Goal: Task Accomplishment & Management: Use online tool/utility

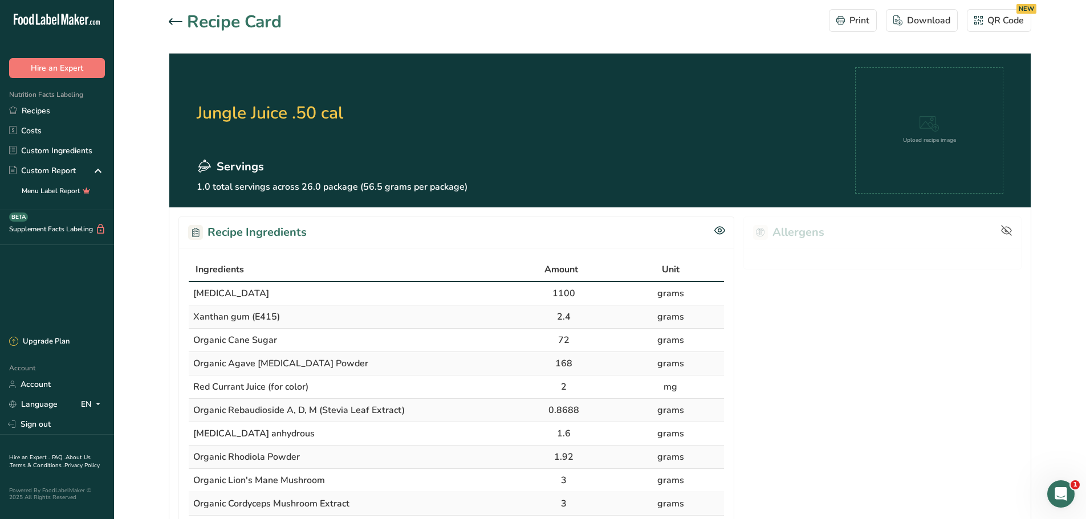
click at [172, 22] on icon at bounding box center [176, 21] width 14 height 7
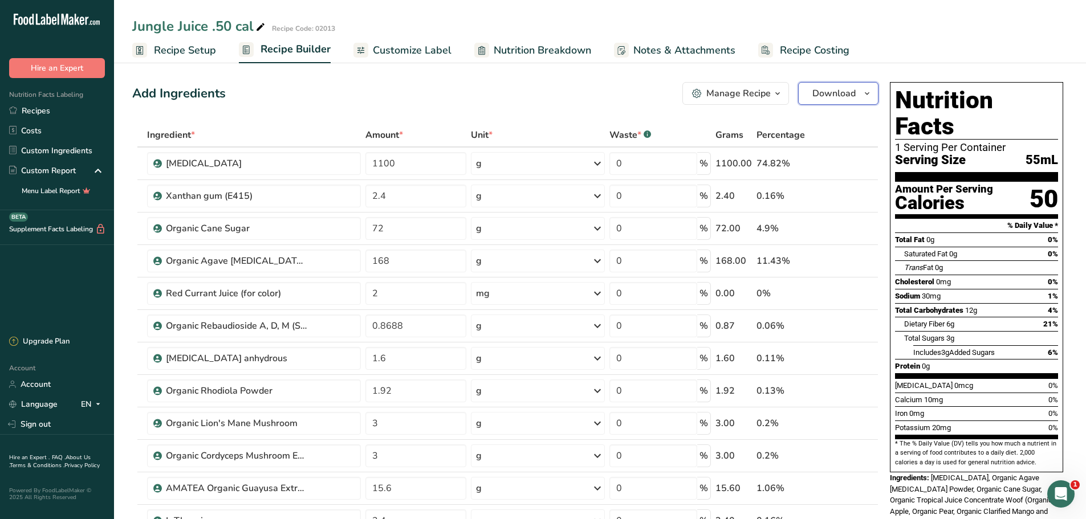
click at [864, 90] on icon "button" at bounding box center [866, 94] width 9 height 14
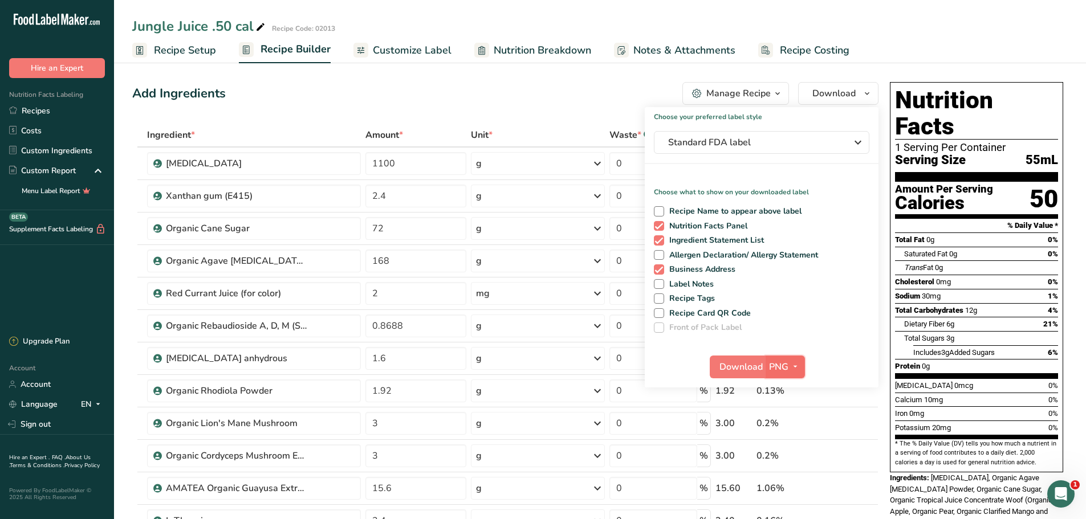
click at [778, 369] on span "PNG" at bounding box center [778, 367] width 19 height 14
click at [790, 391] on link "PNG" at bounding box center [786, 390] width 36 height 19
click at [746, 366] on span "Download" at bounding box center [740, 367] width 43 height 14
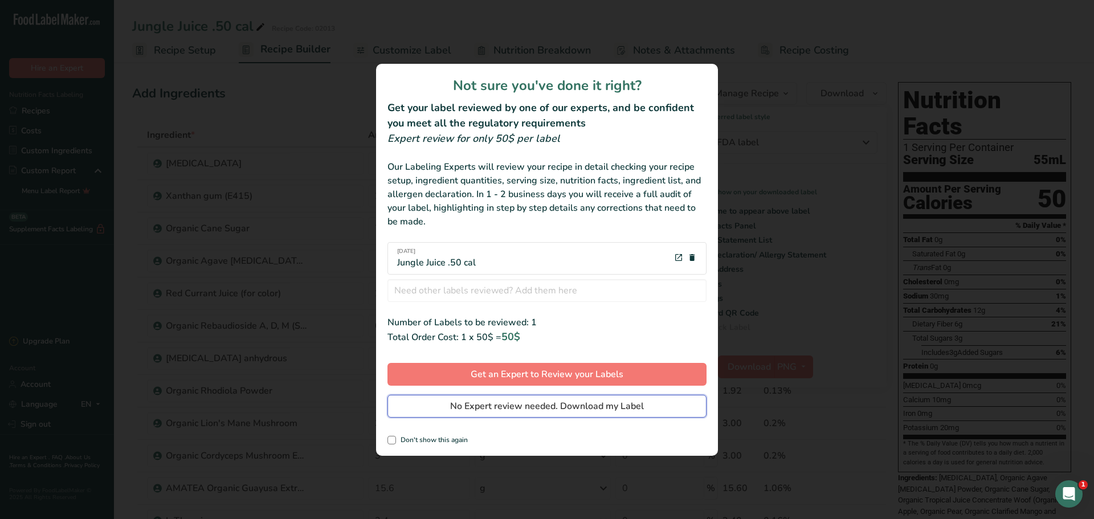
click at [552, 406] on span "No Expert review needed. Download my Label" at bounding box center [547, 406] width 194 height 14
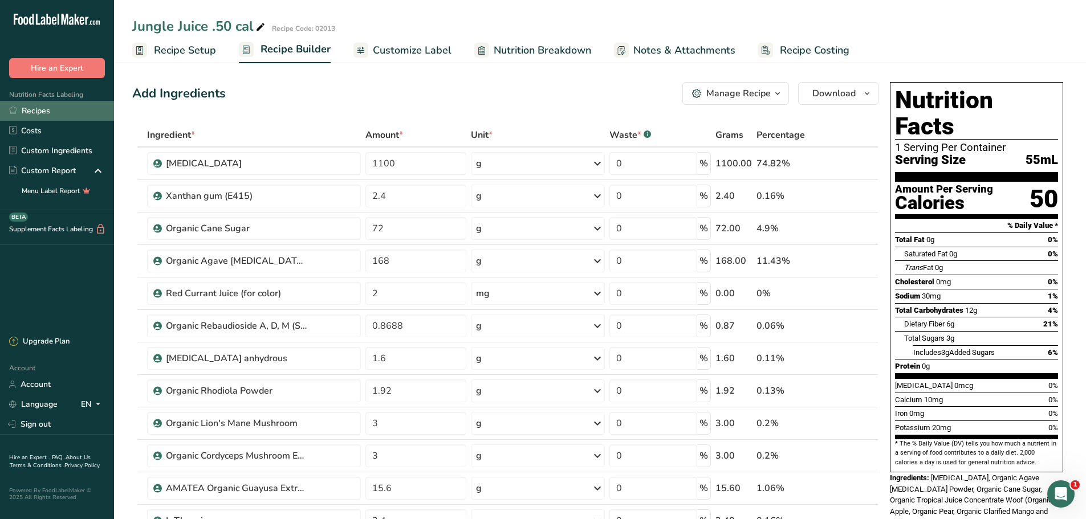
click at [50, 105] on link "Recipes" at bounding box center [57, 111] width 114 height 20
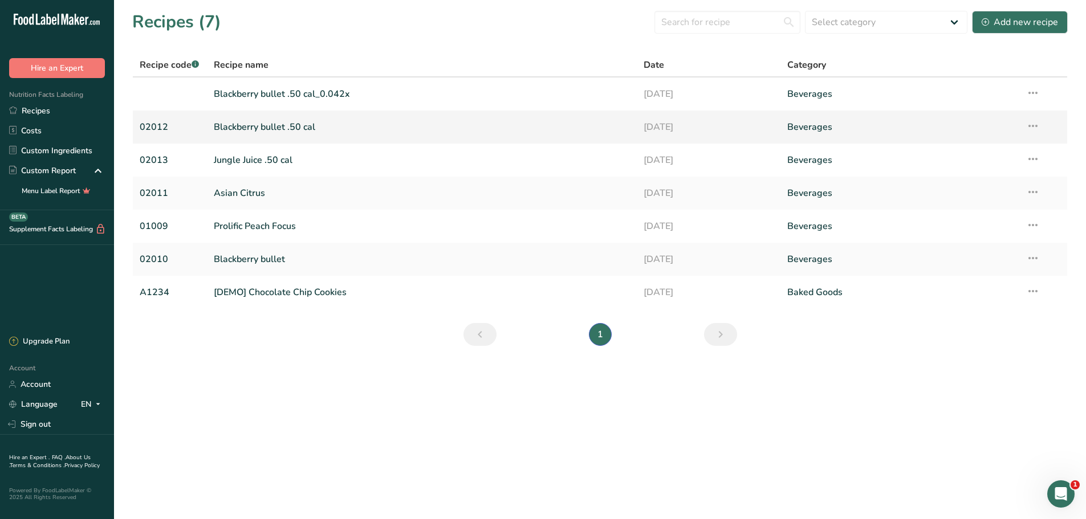
click at [253, 124] on link "Blackberry bullet .50 cal" at bounding box center [422, 127] width 417 height 24
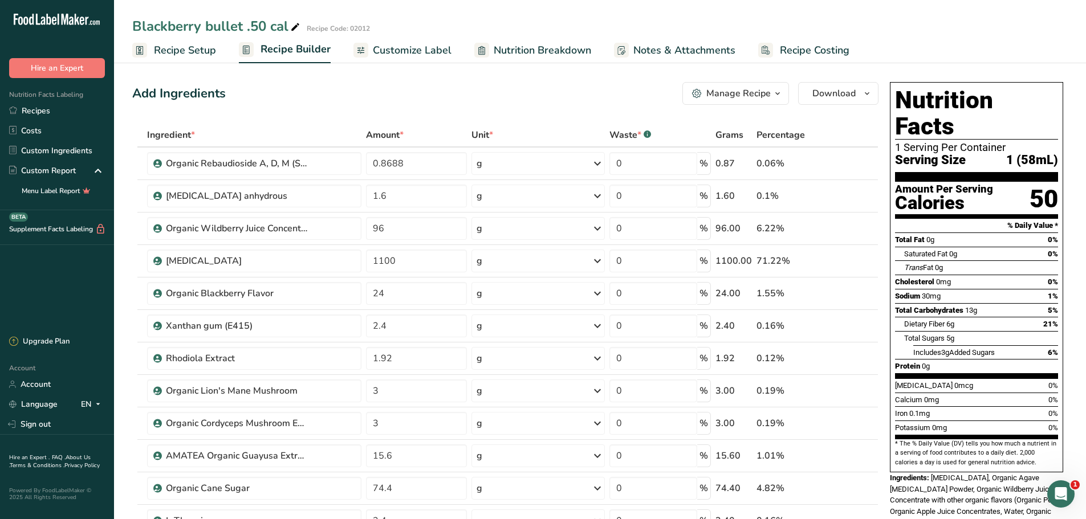
click at [780, 89] on icon "button" at bounding box center [777, 94] width 9 height 14
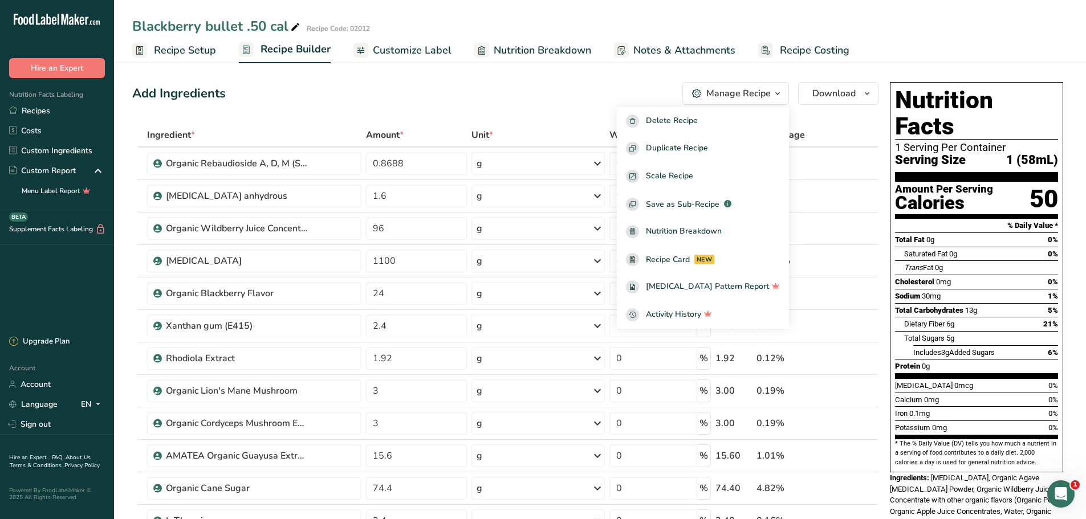
click at [780, 89] on icon "button" at bounding box center [777, 94] width 9 height 14
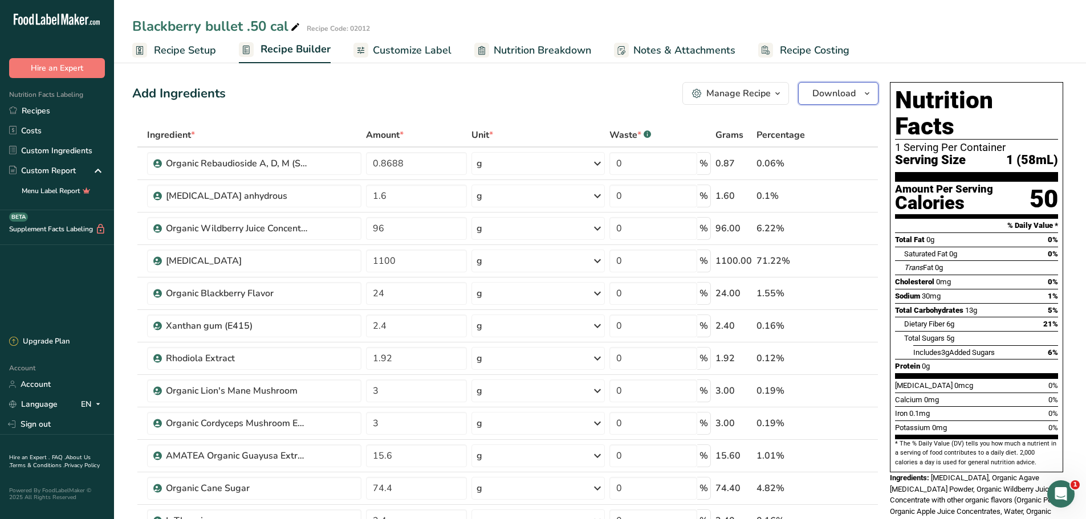
click at [866, 91] on icon "button" at bounding box center [866, 94] width 9 height 14
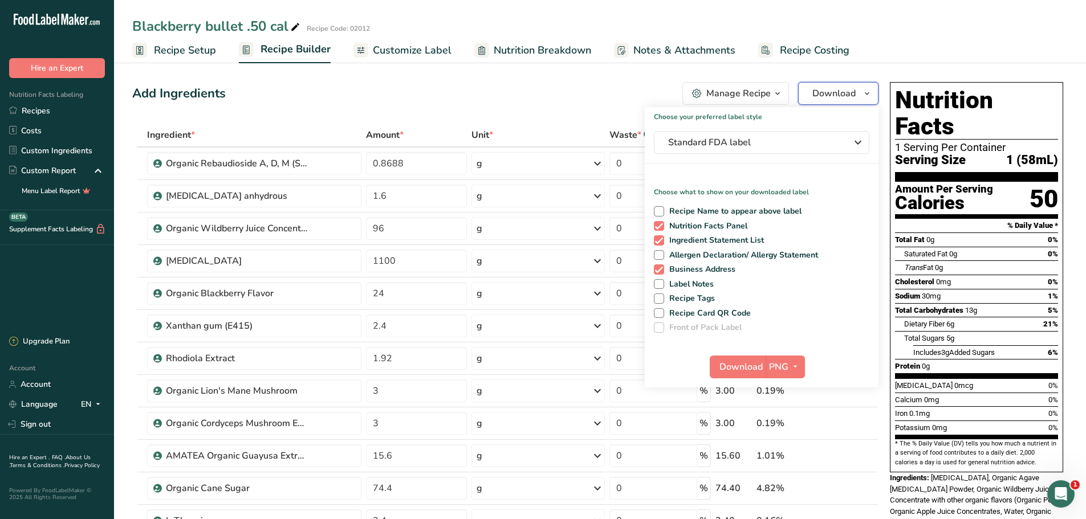
click at [872, 91] on span "button" at bounding box center [867, 94] width 14 height 14
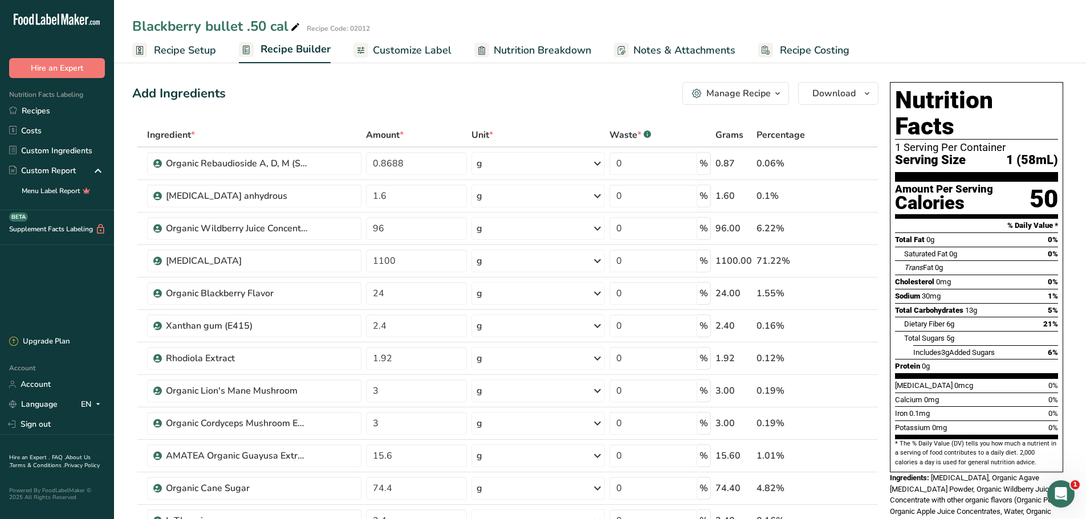
click at [396, 51] on span "Customize Label" at bounding box center [412, 50] width 79 height 15
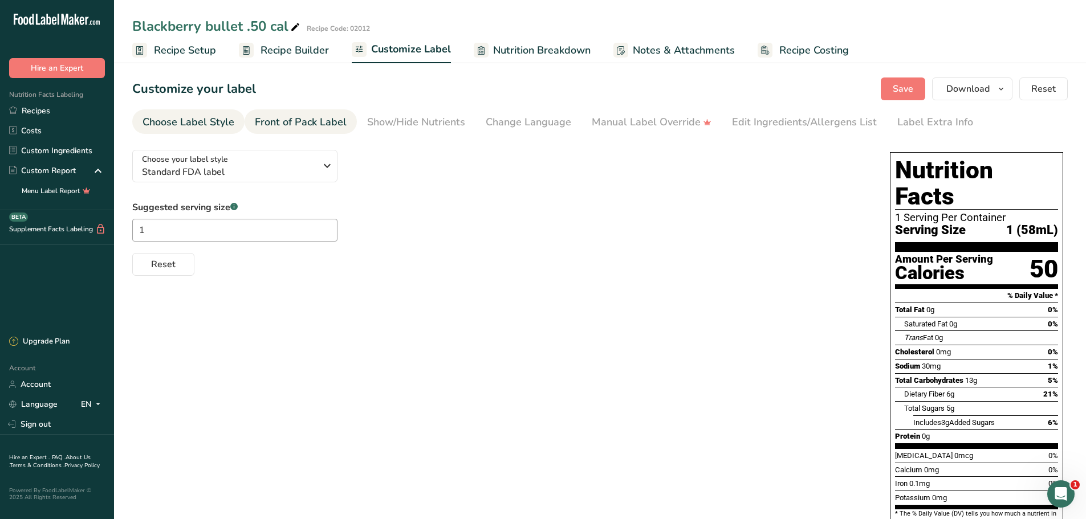
click at [289, 116] on div "Front of Pack Label" at bounding box center [301, 122] width 92 height 15
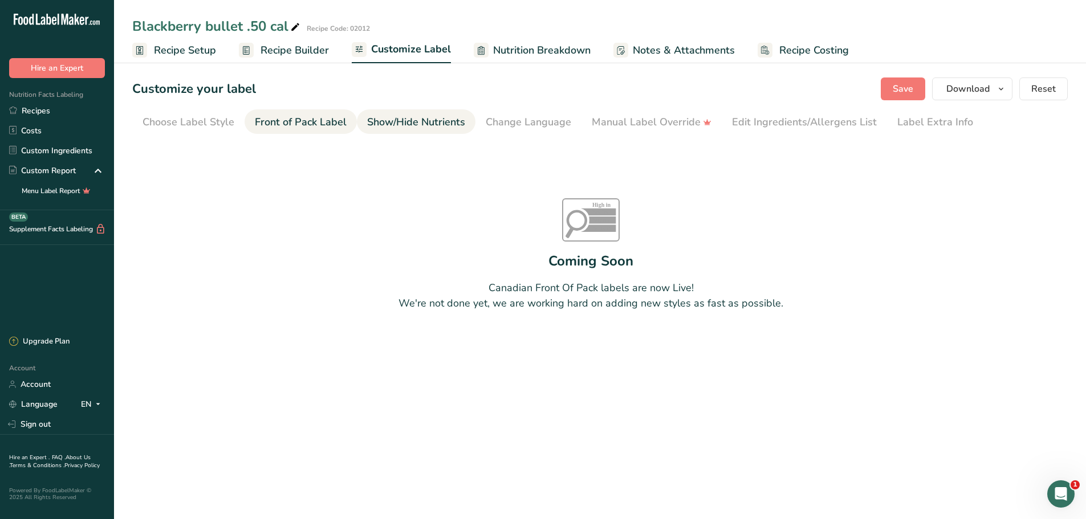
click at [408, 115] on link "Show/Hide Nutrients" at bounding box center [416, 122] width 98 height 26
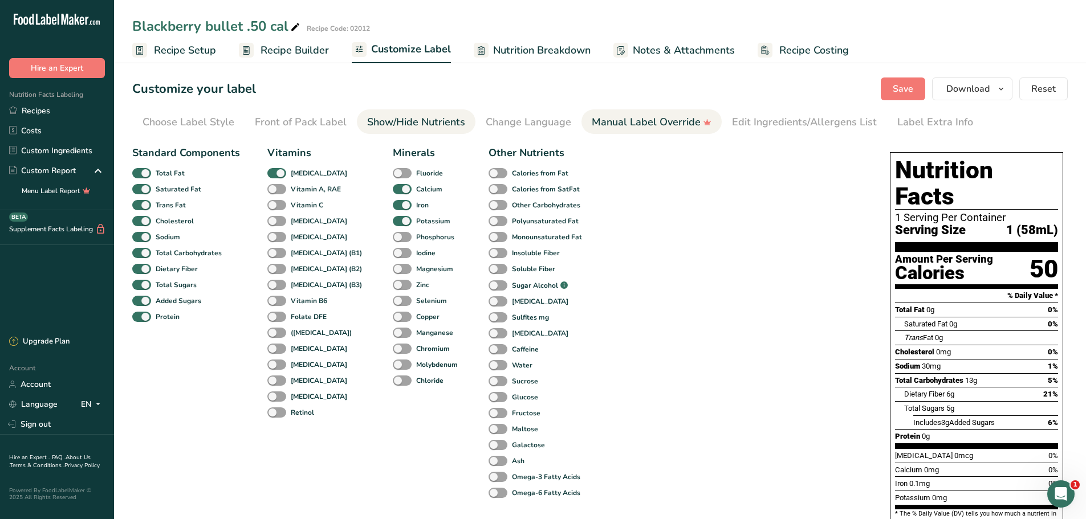
click at [639, 123] on div "Manual Label Override" at bounding box center [651, 122] width 120 height 15
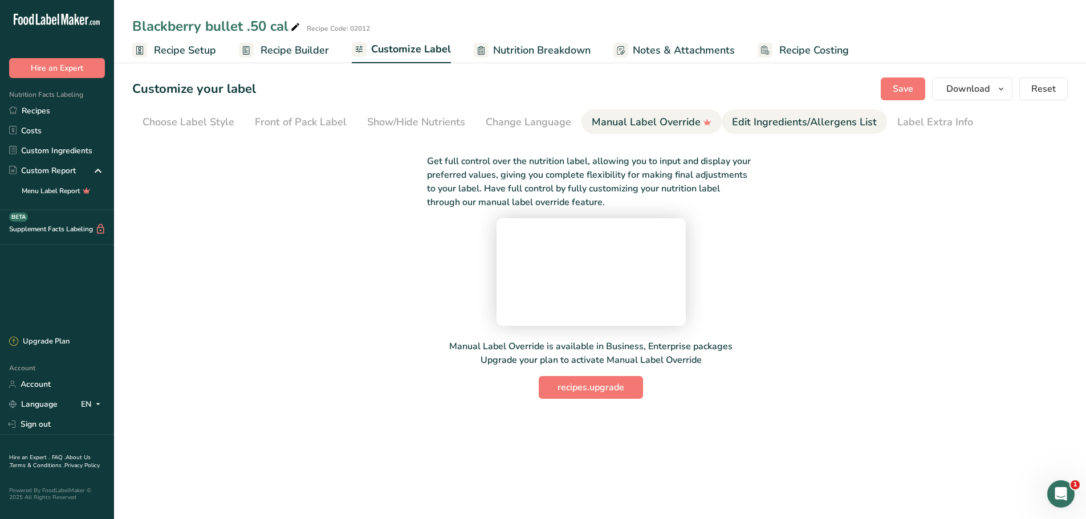
click at [771, 116] on div "Edit Ingredients/Allergens List" at bounding box center [804, 122] width 145 height 15
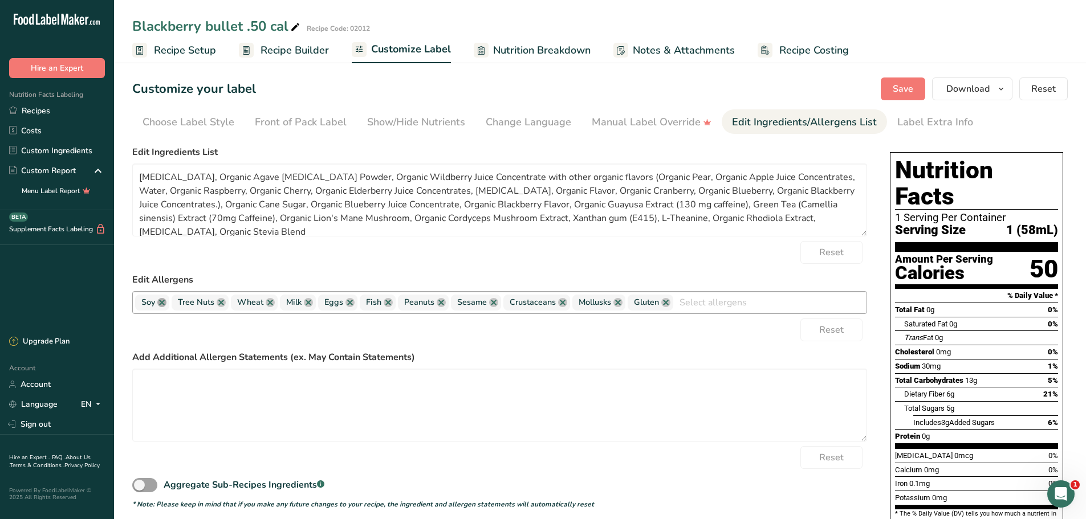
click at [162, 301] on link at bounding box center [161, 302] width 9 height 9
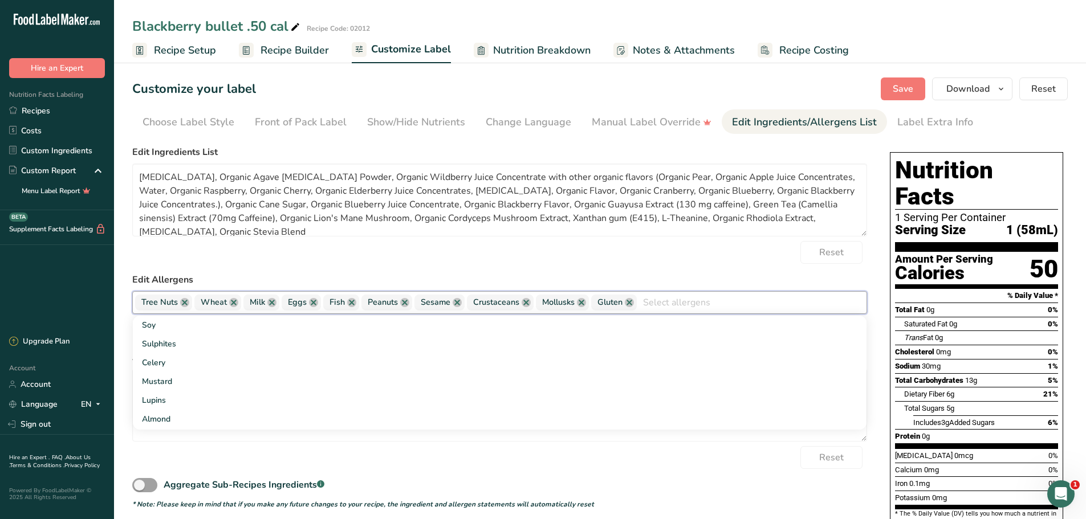
click at [189, 300] on span "Tree Nuts" at bounding box center [163, 303] width 57 height 16
click at [186, 303] on link at bounding box center [184, 302] width 9 height 9
click at [176, 302] on link at bounding box center [174, 302] width 9 height 9
click at [157, 304] on span "Milk" at bounding box center [153, 303] width 36 height 16
click at [165, 303] on link at bounding box center [163, 302] width 9 height 9
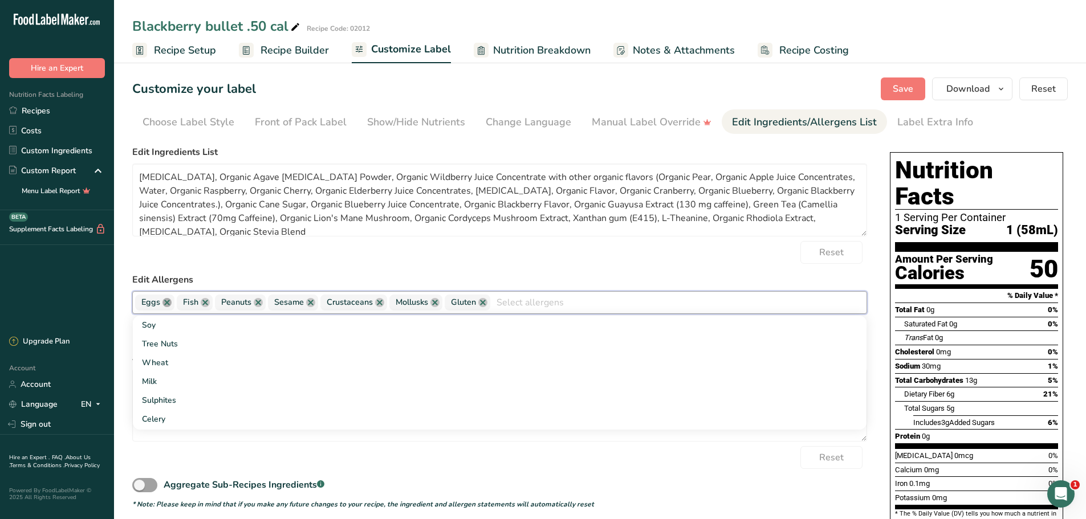
click at [170, 303] on link at bounding box center [166, 302] width 9 height 9
click at [159, 301] on link at bounding box center [163, 302] width 9 height 9
click at [177, 301] on link at bounding box center [178, 302] width 9 height 9
click at [179, 301] on link at bounding box center [177, 302] width 9 height 9
click at [190, 301] on link at bounding box center [194, 302] width 9 height 9
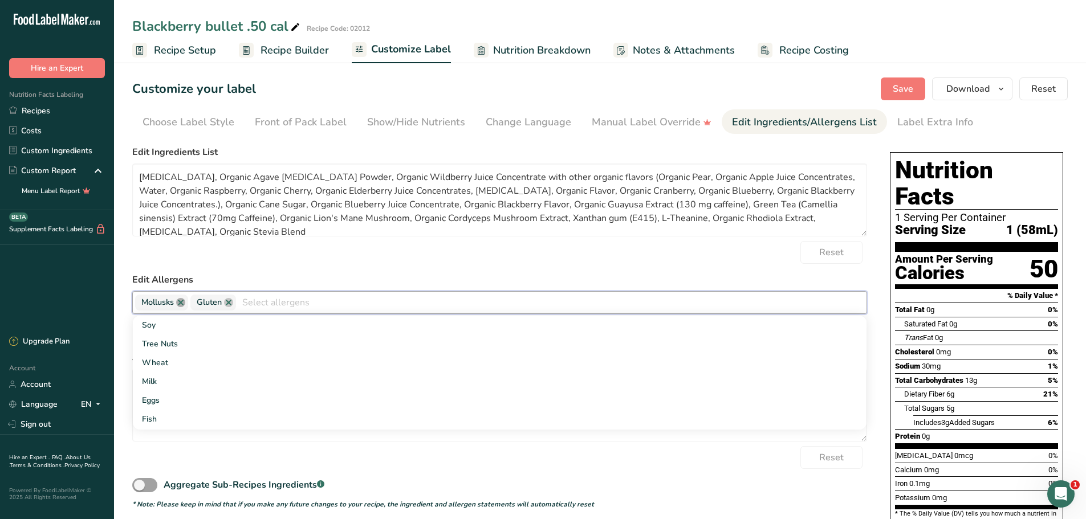
click at [180, 304] on link at bounding box center [180, 302] width 9 height 9
click at [176, 303] on link at bounding box center [173, 302] width 9 height 9
click at [373, 456] on div "Reset" at bounding box center [499, 457] width 735 height 23
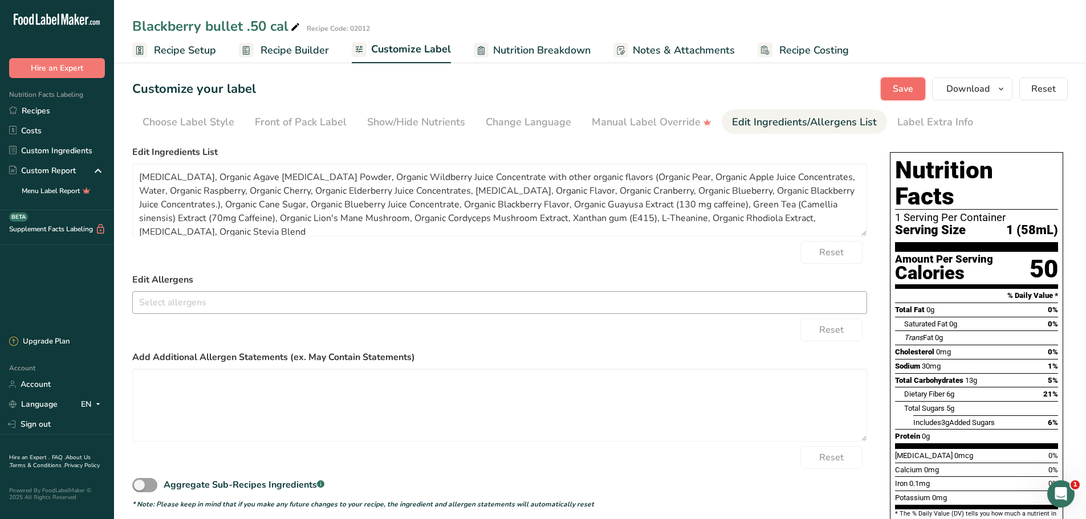
click at [912, 92] on span "Save" at bounding box center [902, 89] width 21 height 14
click at [1001, 91] on icon "button" at bounding box center [1000, 89] width 9 height 14
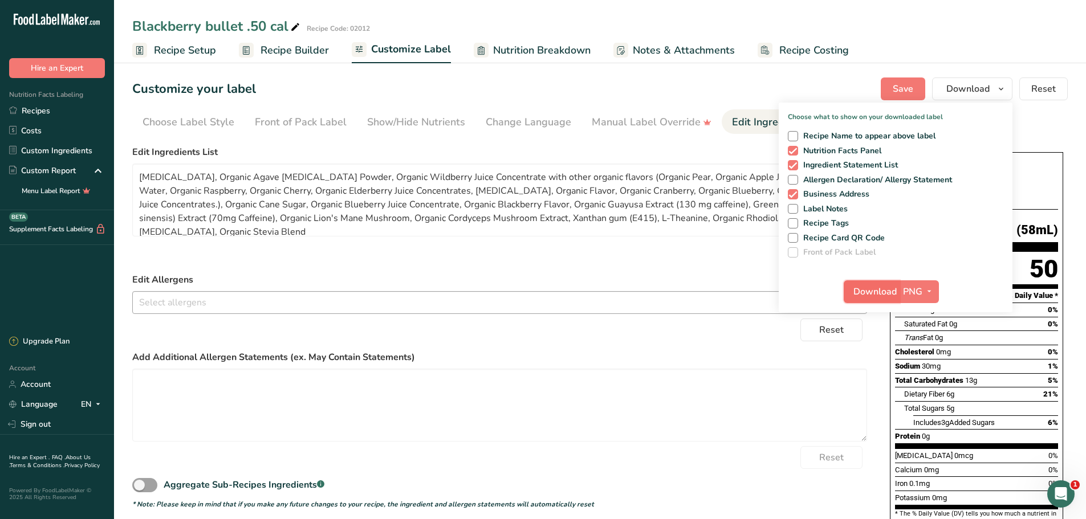
click at [864, 287] on span "Download" at bounding box center [874, 292] width 43 height 14
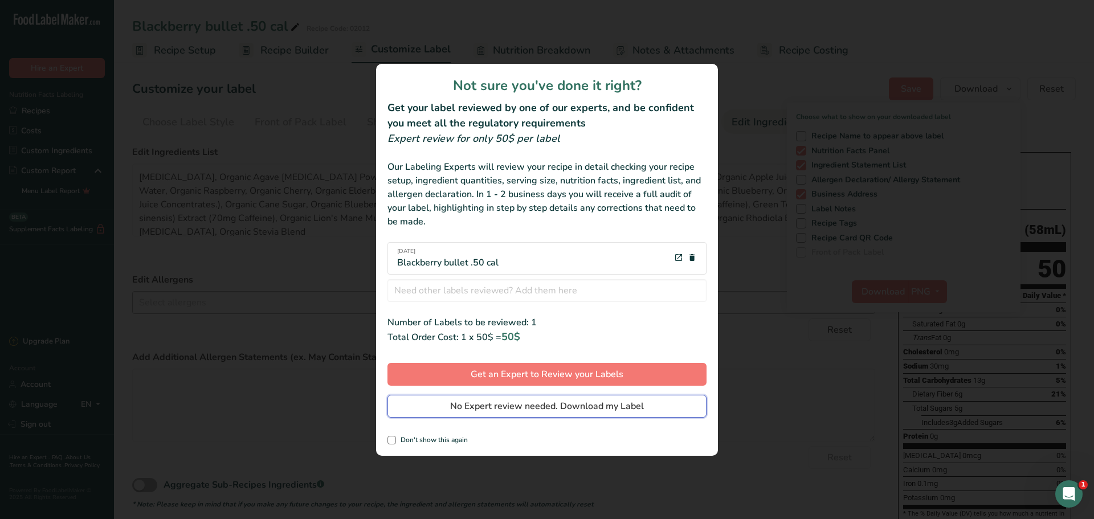
click at [469, 410] on span "No Expert review needed. Download my Label" at bounding box center [547, 406] width 194 height 14
